Goal: Transaction & Acquisition: Purchase product/service

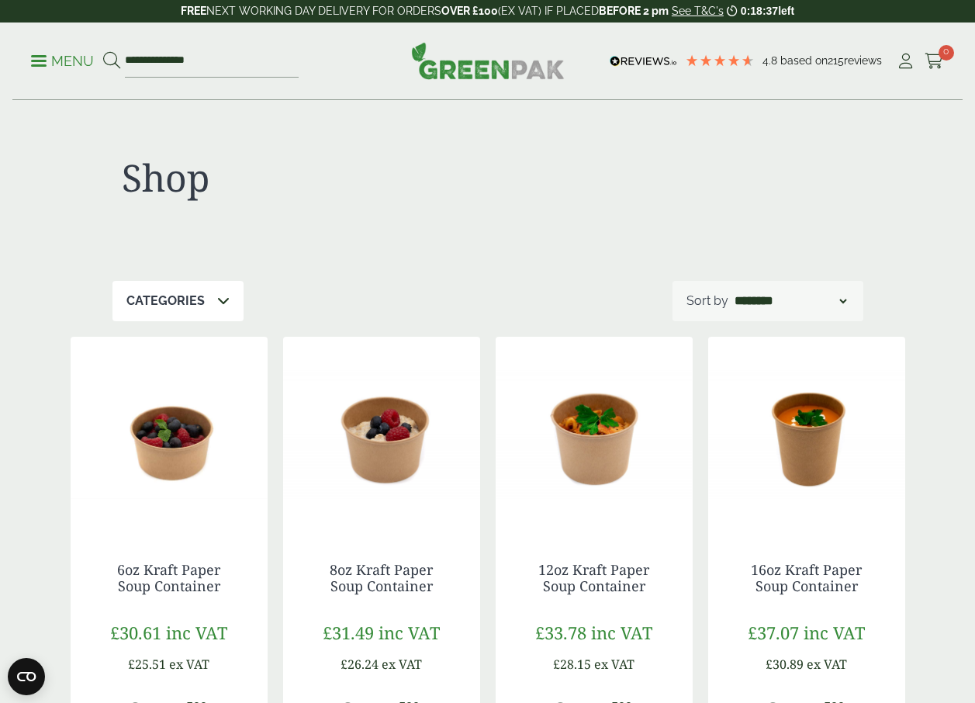
click at [32, 57] on link "Menu" at bounding box center [62, 60] width 63 height 16
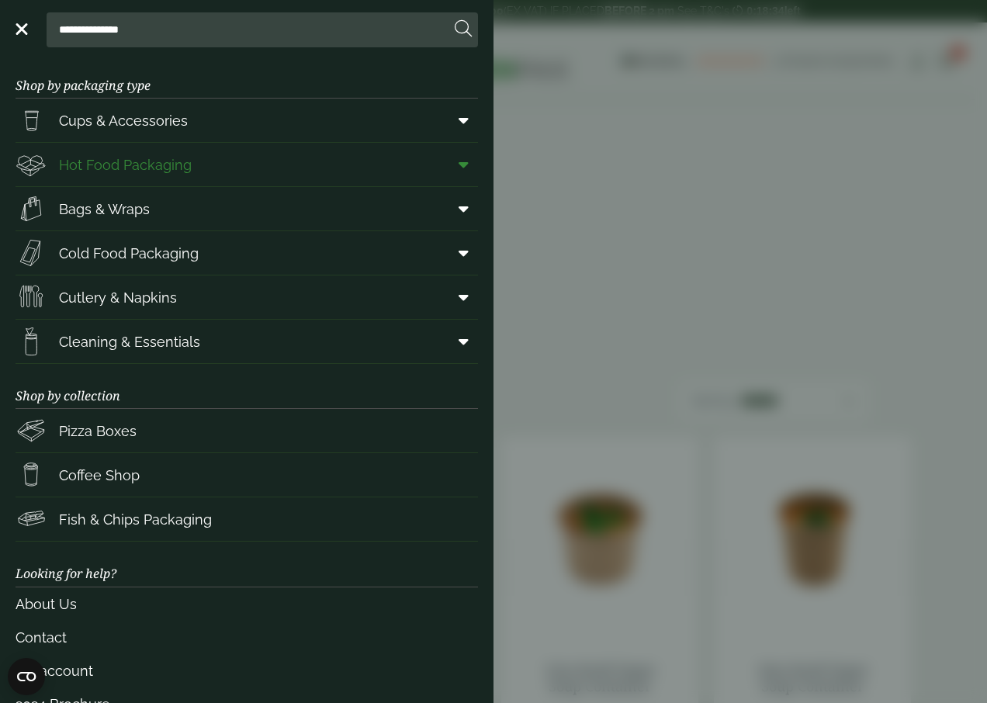
click at [458, 164] on icon at bounding box center [463, 165] width 10 height 16
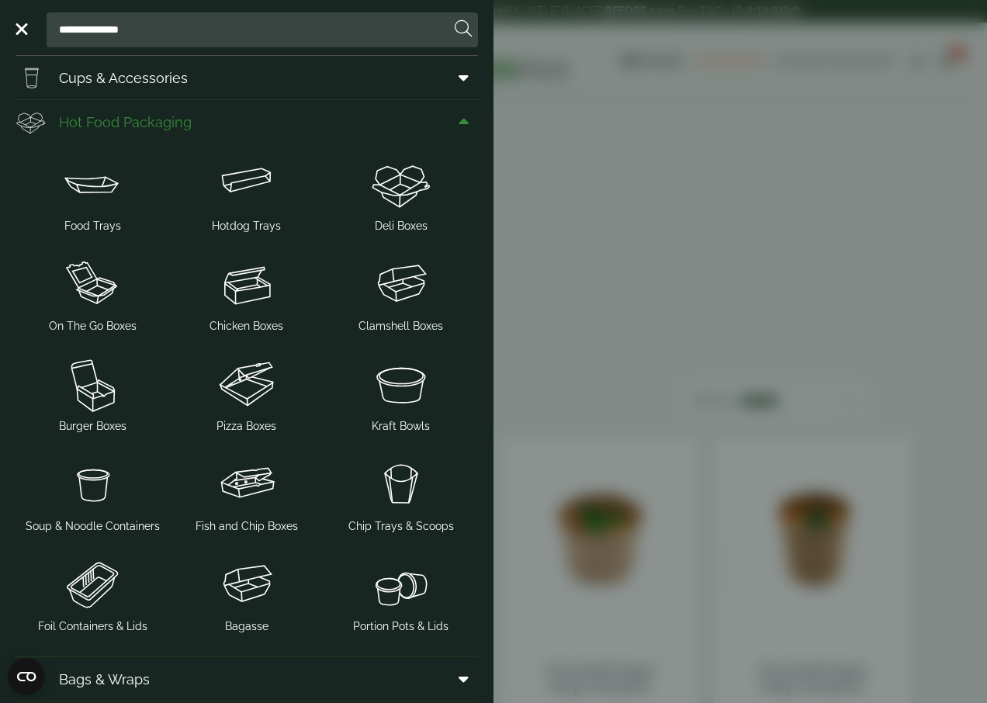
scroll to position [78, 0]
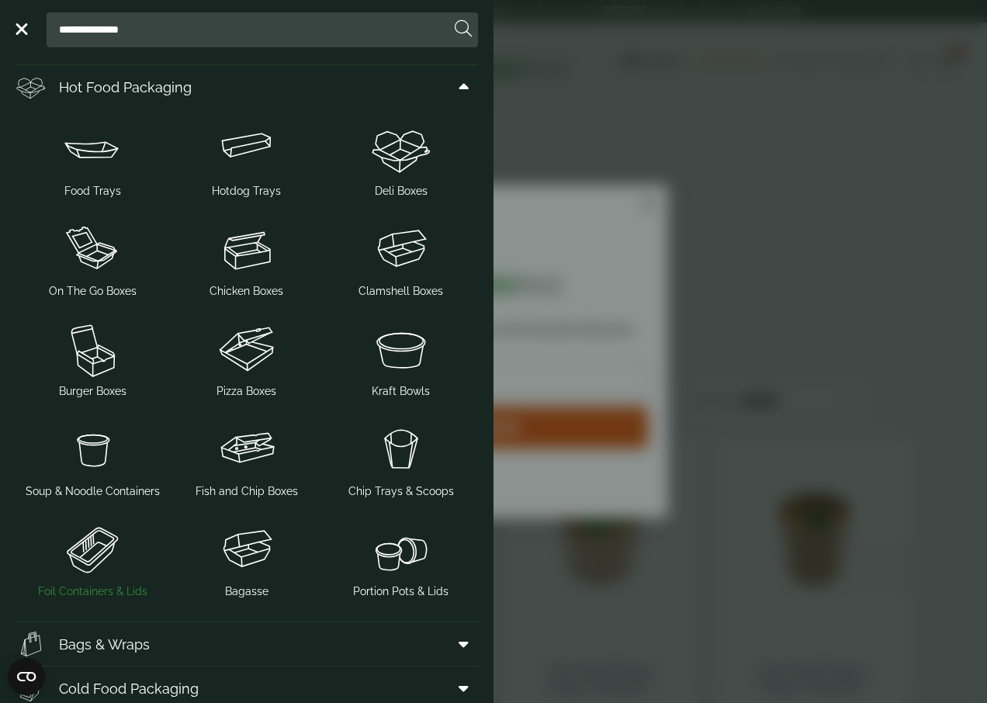
click at [79, 555] on img at bounding box center [93, 549] width 142 height 62
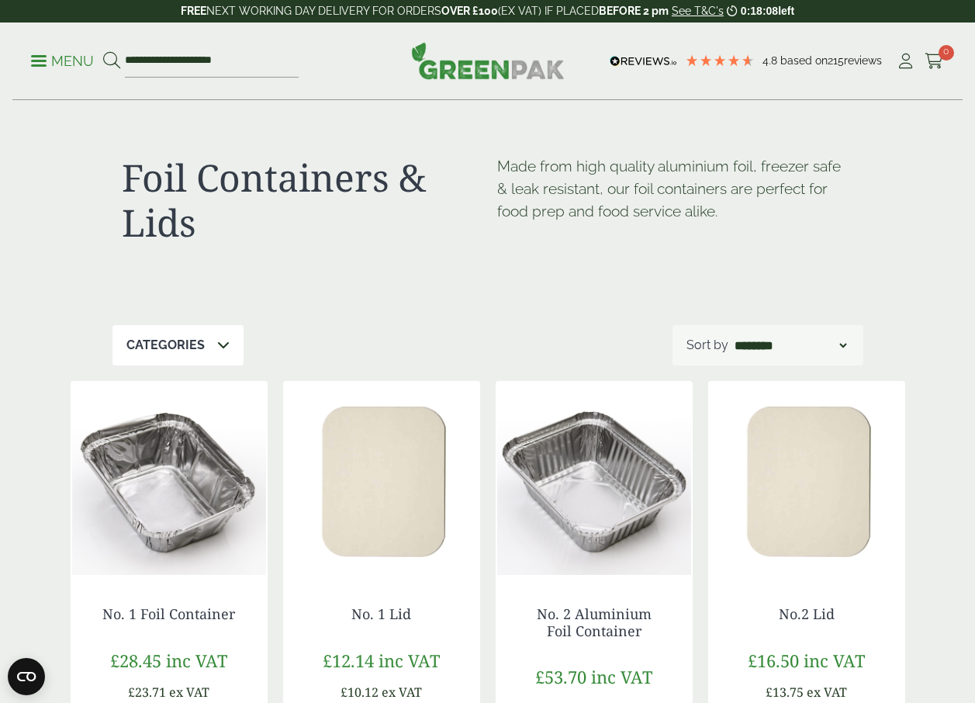
click at [31, 61] on span at bounding box center [39, 61] width 16 height 2
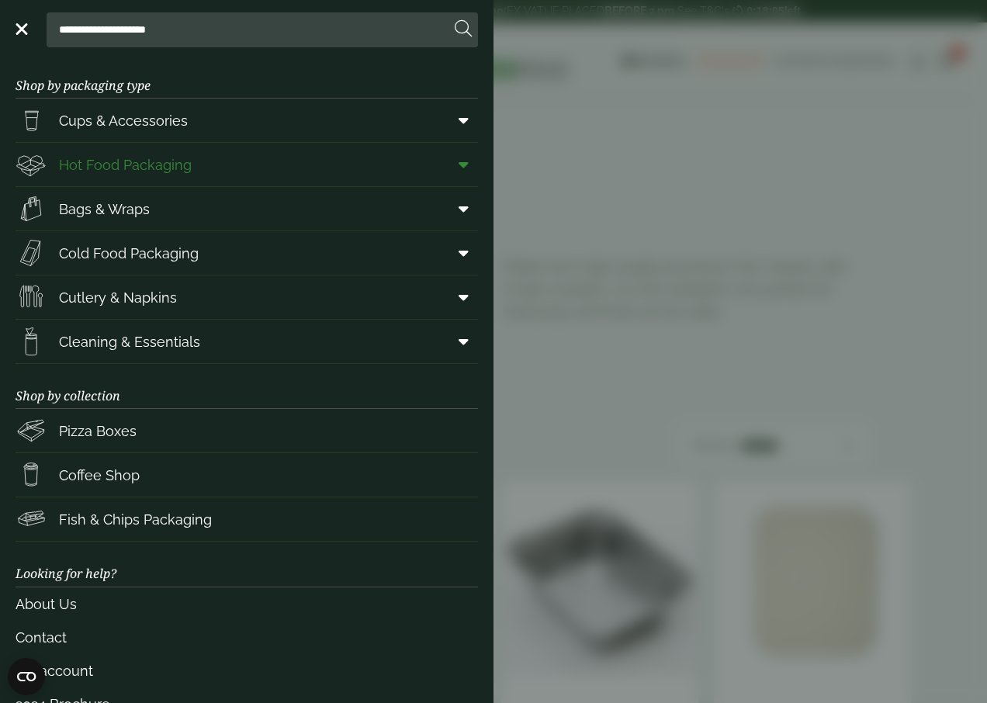
click at [453, 180] on link "Hot Food Packaging" at bounding box center [247, 164] width 462 height 43
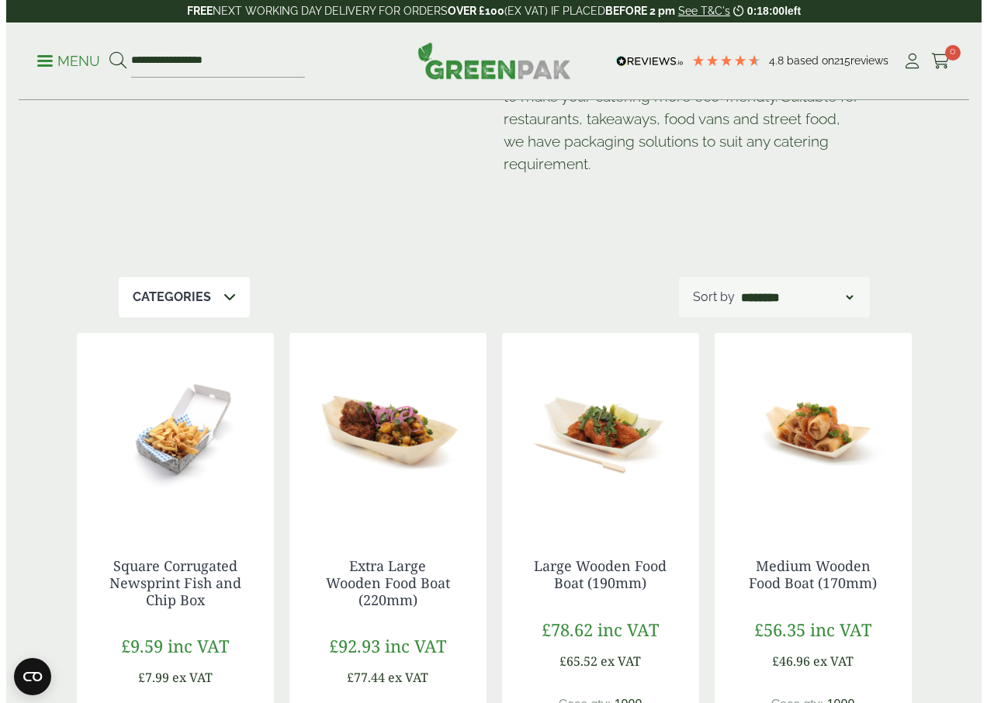
scroll to position [155, 0]
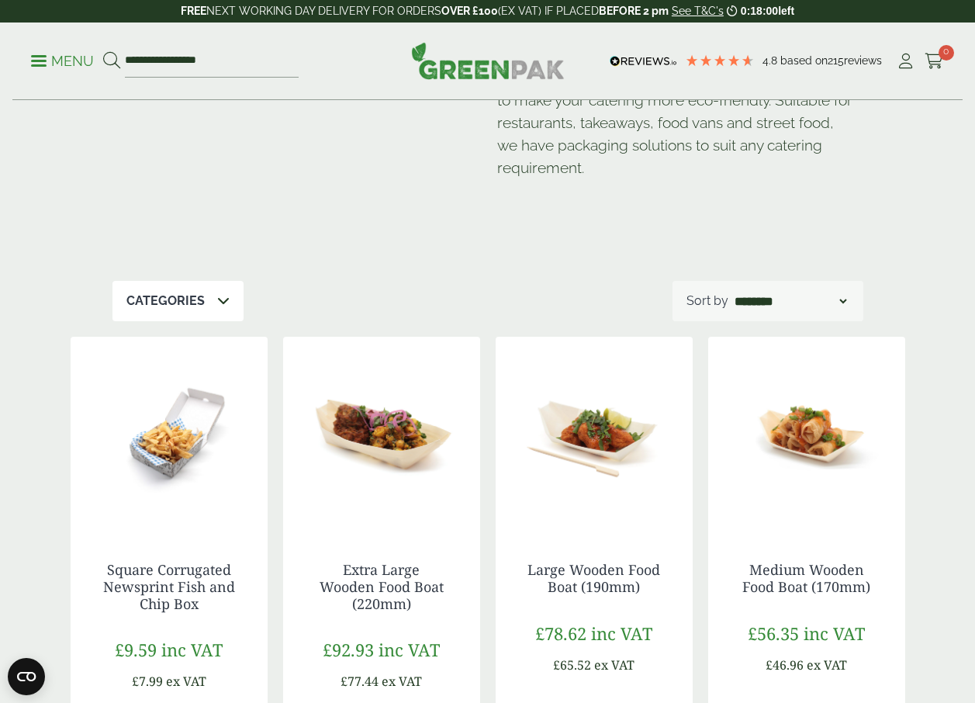
click at [35, 67] on p "Menu" at bounding box center [62, 61] width 63 height 19
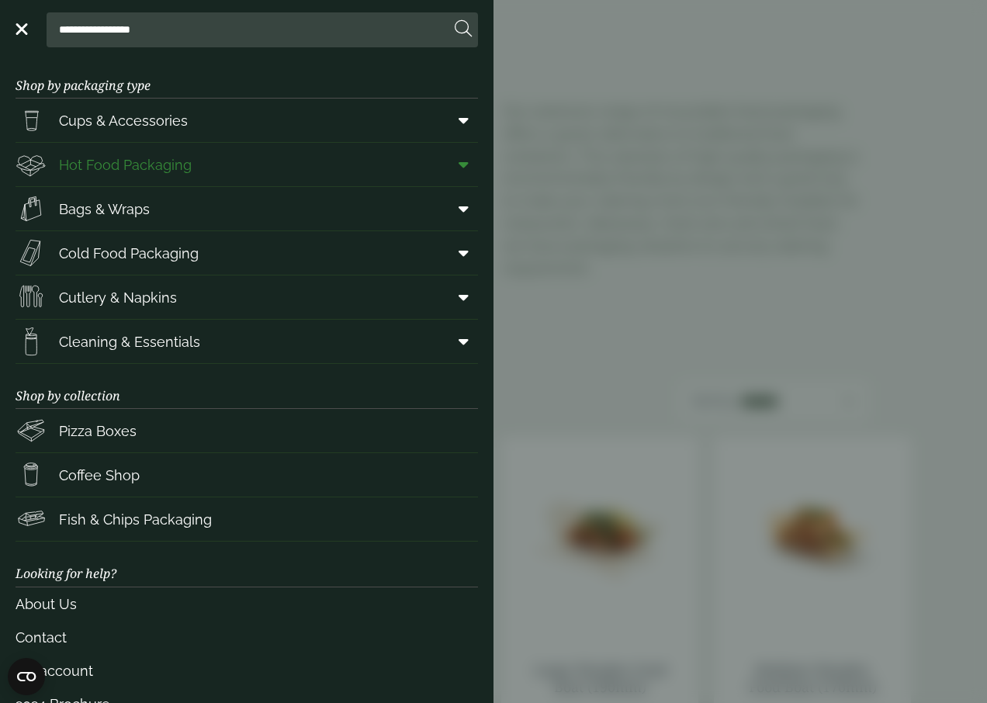
click at [460, 164] on span at bounding box center [460, 164] width 35 height 29
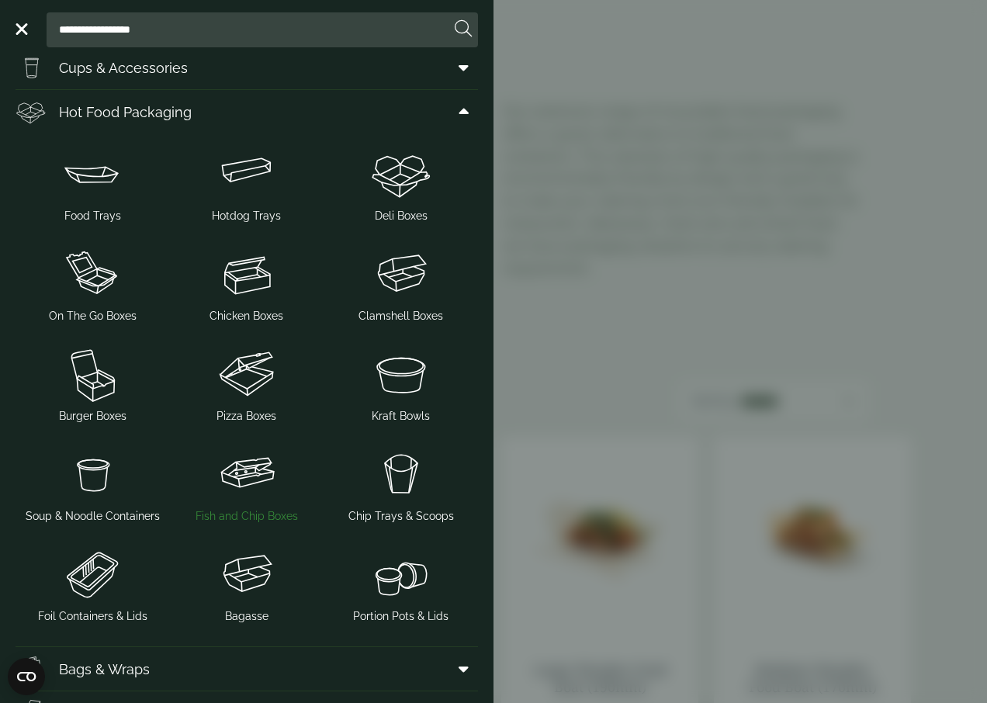
scroll to position [78, 0]
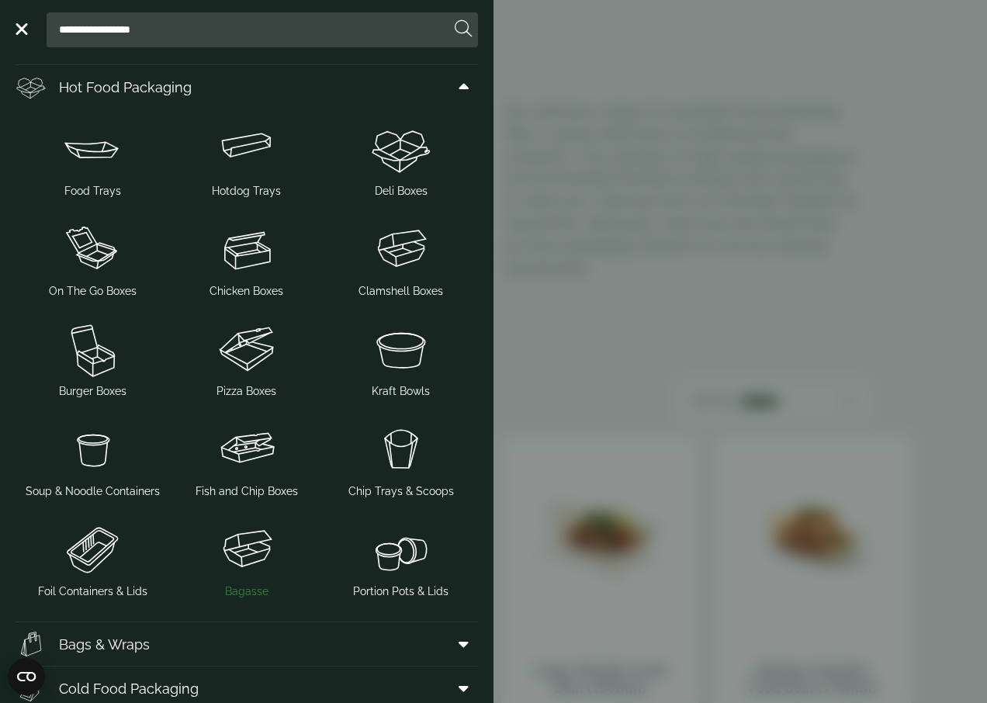
click at [257, 535] on img at bounding box center [247, 549] width 142 height 62
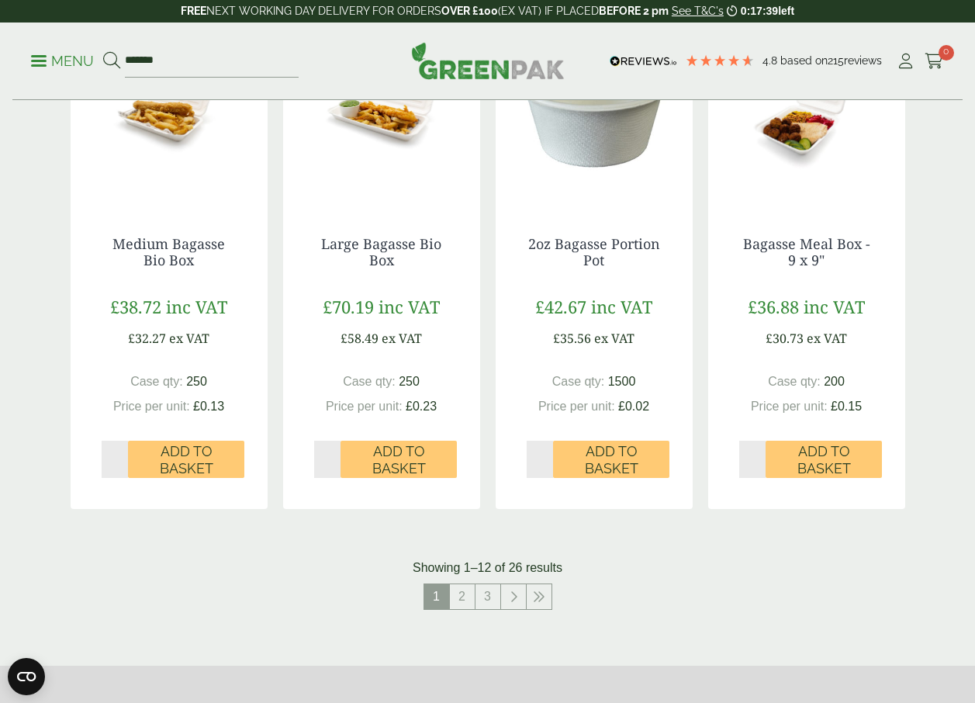
scroll to position [1474, 0]
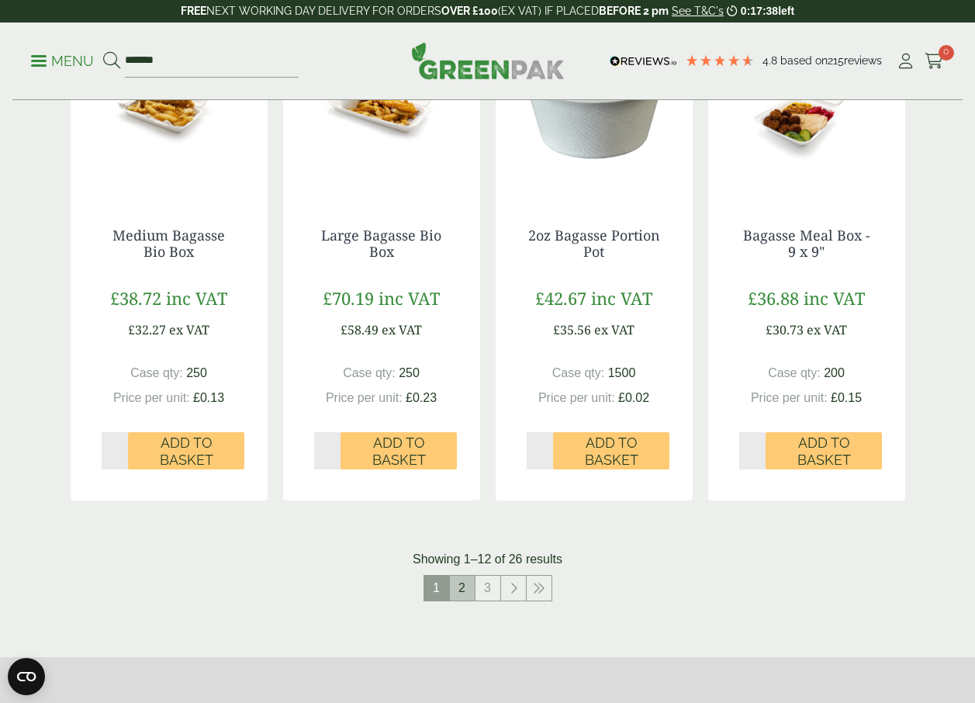
click at [467, 592] on link "2" at bounding box center [462, 588] width 25 height 25
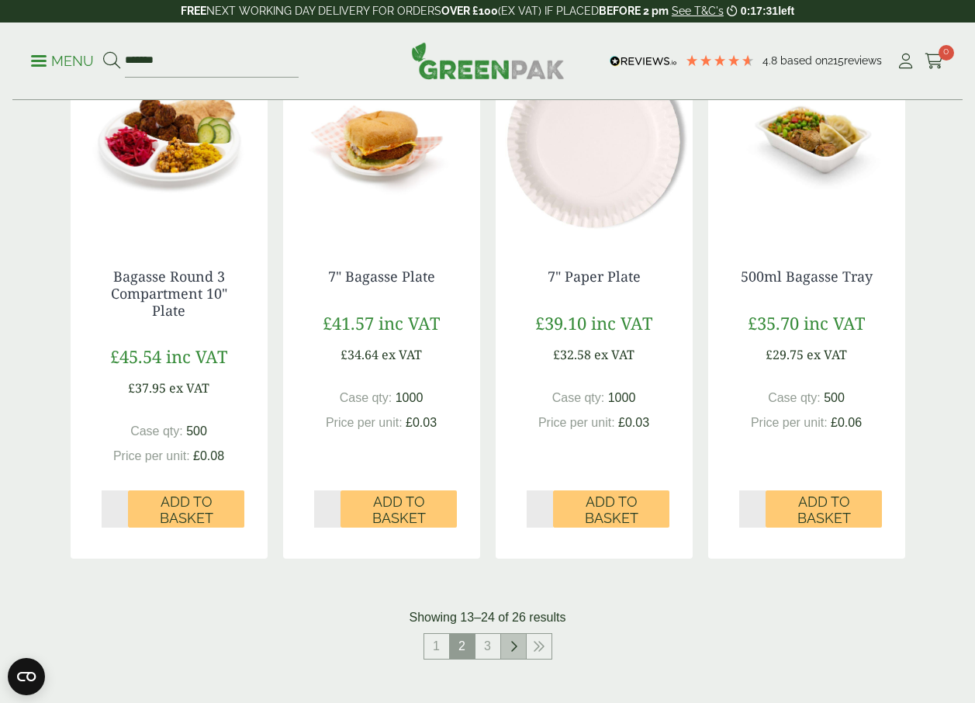
scroll to position [1474, 0]
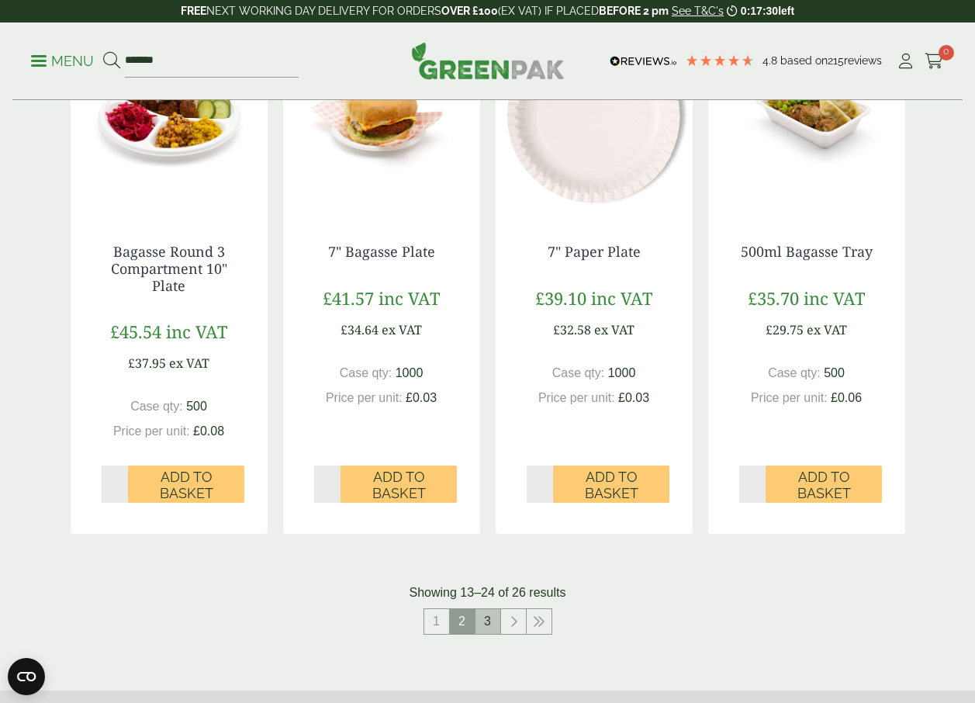
click at [497, 620] on link "3" at bounding box center [488, 621] width 25 height 25
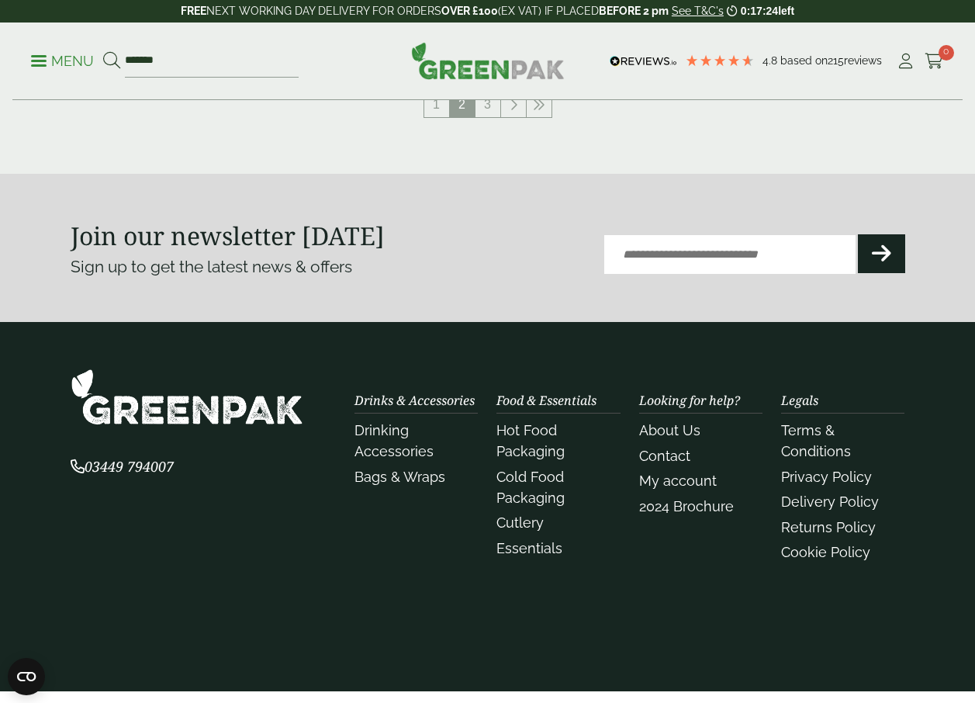
scroll to position [1474, 0]
